Goal: Task Accomplishment & Management: Use online tool/utility

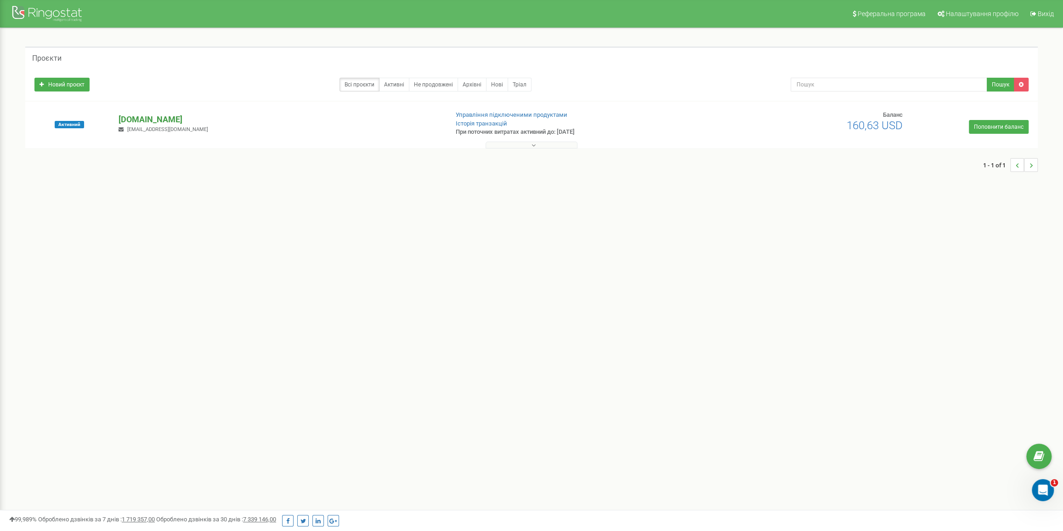
click at [134, 119] on p "[DOMAIN_NAME]" at bounding box center [280, 119] width 322 height 12
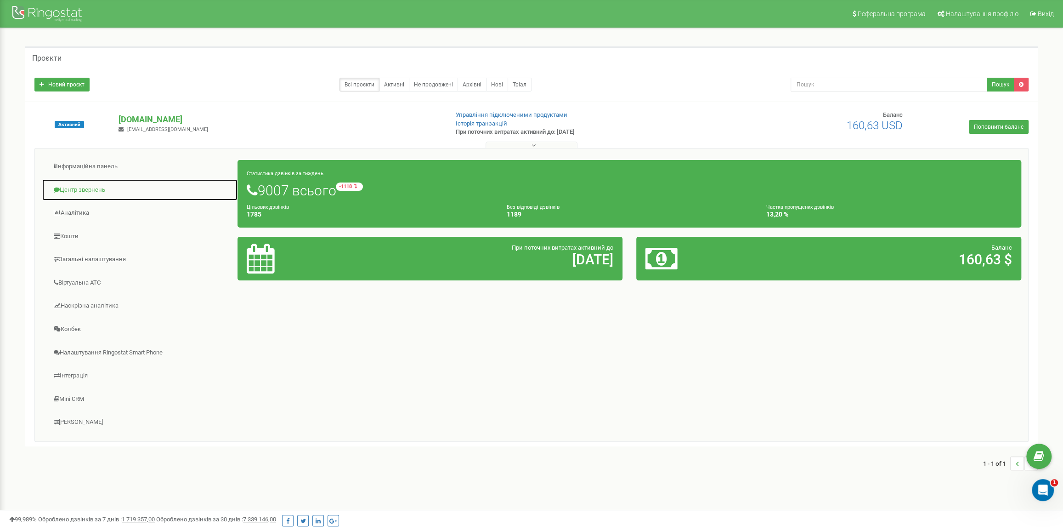
drag, startPoint x: 84, startPoint y: 188, endPoint x: 119, endPoint y: 197, distance: 36.3
click at [84, 188] on link "Центр звернень" at bounding box center [140, 190] width 196 height 23
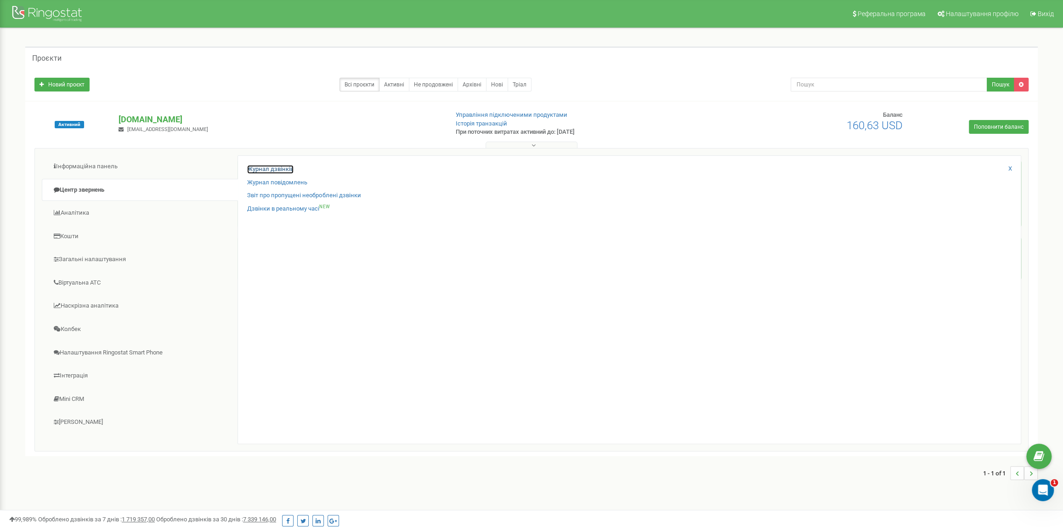
click at [282, 169] on link "Журнал дзвінків" at bounding box center [270, 169] width 46 height 9
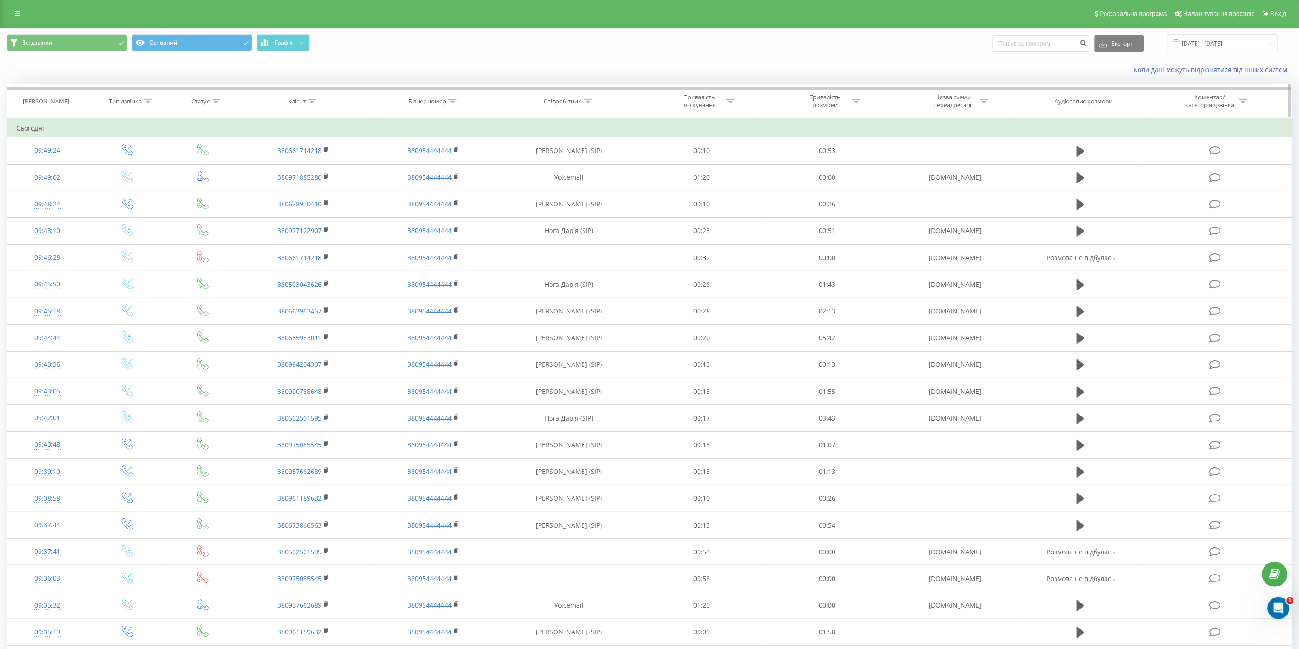
click at [311, 99] on icon at bounding box center [312, 101] width 8 height 5
click at [310, 165] on input "text" at bounding box center [303, 167] width 81 height 16
paste input "380678930410"
type input "380678930410"
click at [327, 185] on span "OK" at bounding box center [323, 185] width 26 height 14
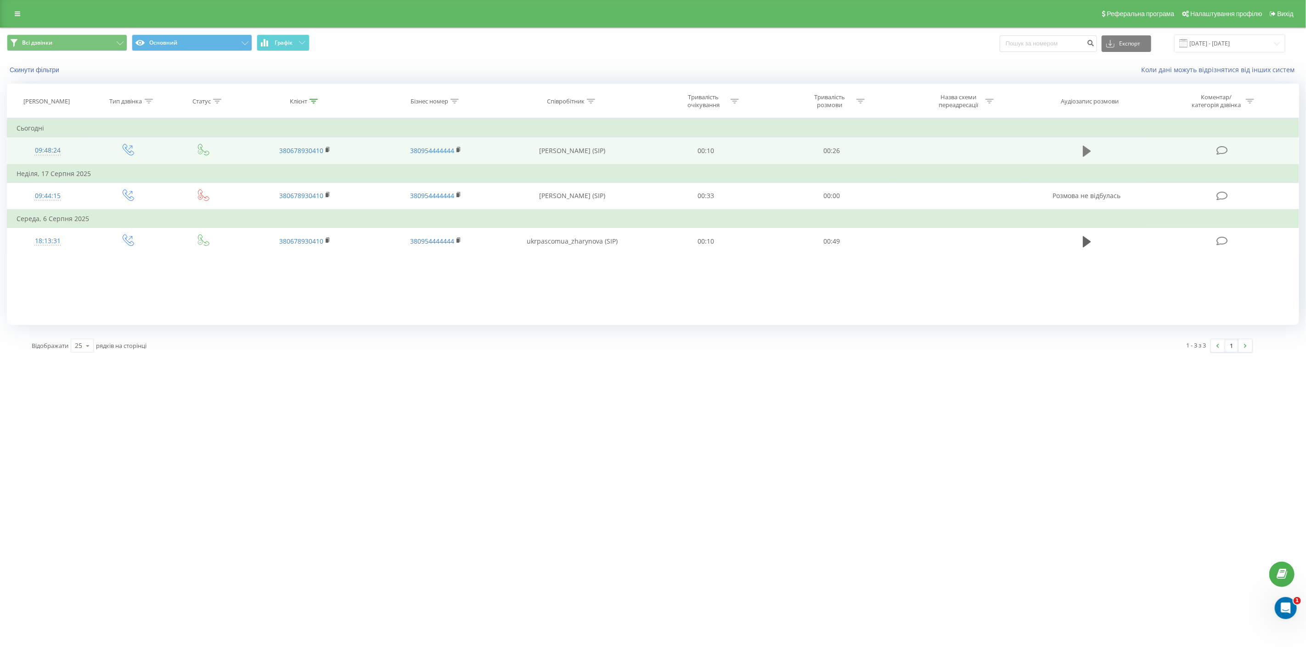
click at [1084, 149] on icon at bounding box center [1087, 151] width 8 height 11
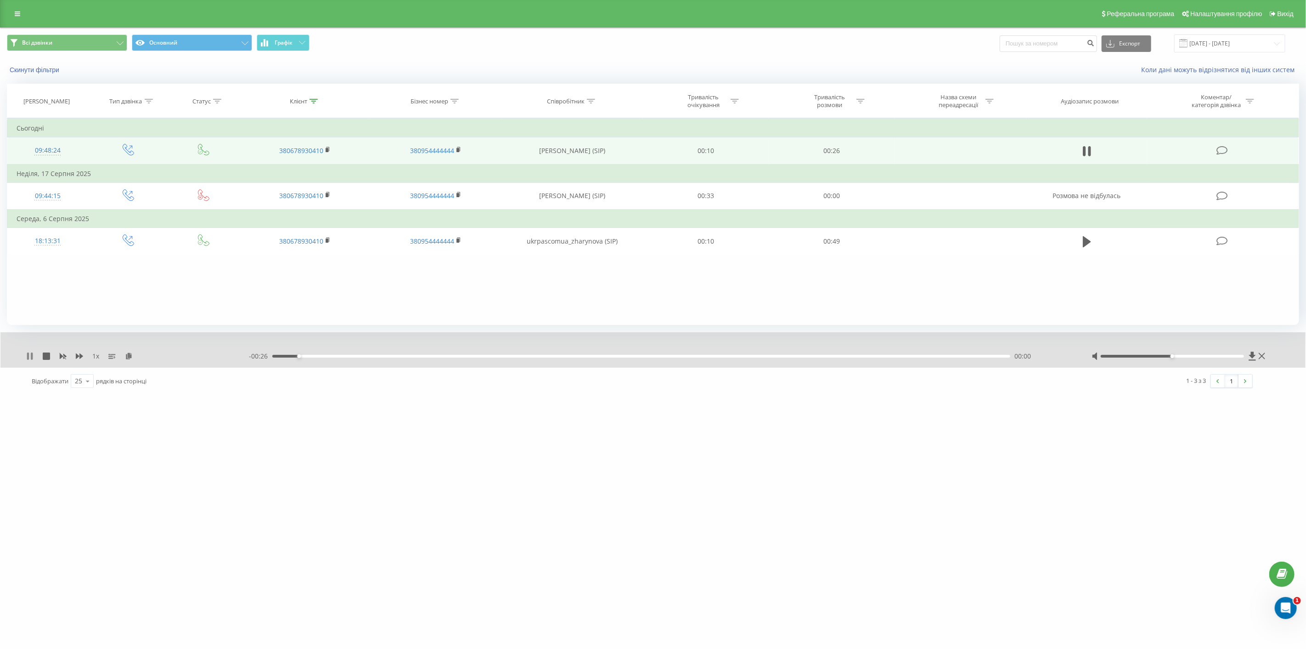
click at [27, 354] on icon at bounding box center [28, 355] width 2 height 7
click at [126, 356] on icon at bounding box center [129, 355] width 8 height 6
click at [19, 13] on icon at bounding box center [18, 14] width 6 height 6
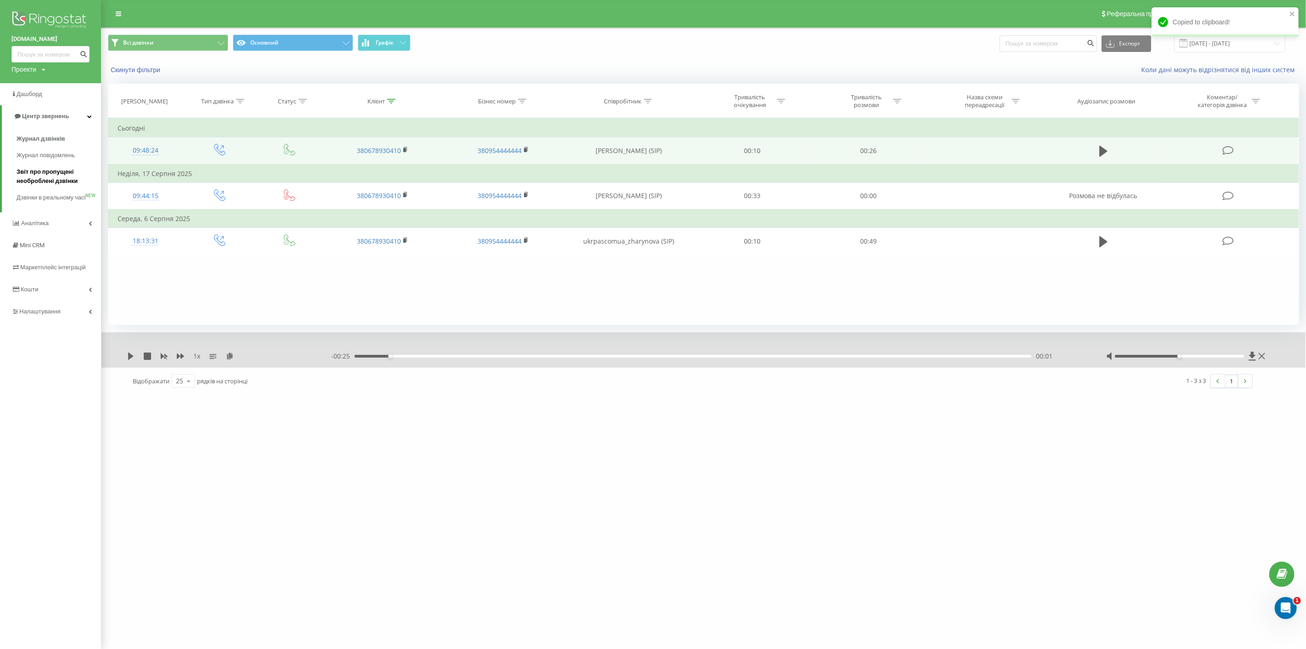
click at [64, 174] on span "Звіт про пропущені необроблені дзвінки" at bounding box center [57, 176] width 80 height 18
